Goal: Book appointment/travel/reservation

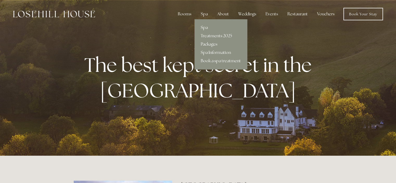
click at [210, 44] on link "Packages" at bounding box center [220, 44] width 53 height 8
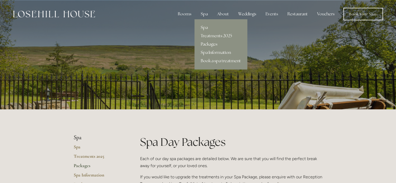
click at [208, 54] on link "Spa Information" at bounding box center [220, 52] width 53 height 8
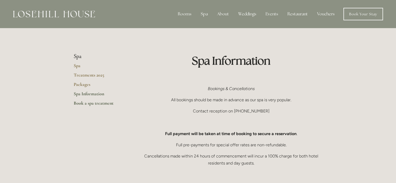
click at [85, 103] on link "Book a spa treatment" at bounding box center [99, 104] width 50 height 9
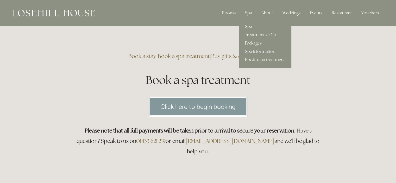
click at [251, 28] on link "Spa" at bounding box center [265, 26] width 53 height 8
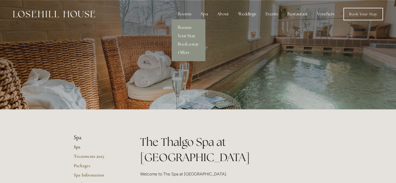
click at [188, 28] on link "Rooms" at bounding box center [188, 27] width 34 height 8
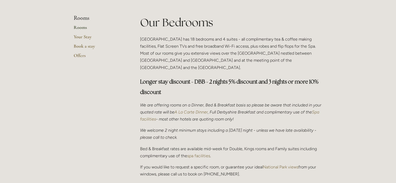
scroll to position [123, 0]
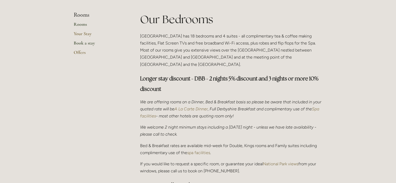
click at [76, 41] on link "Book a stay" at bounding box center [99, 44] width 50 height 9
